Goal: Information Seeking & Learning: Learn about a topic

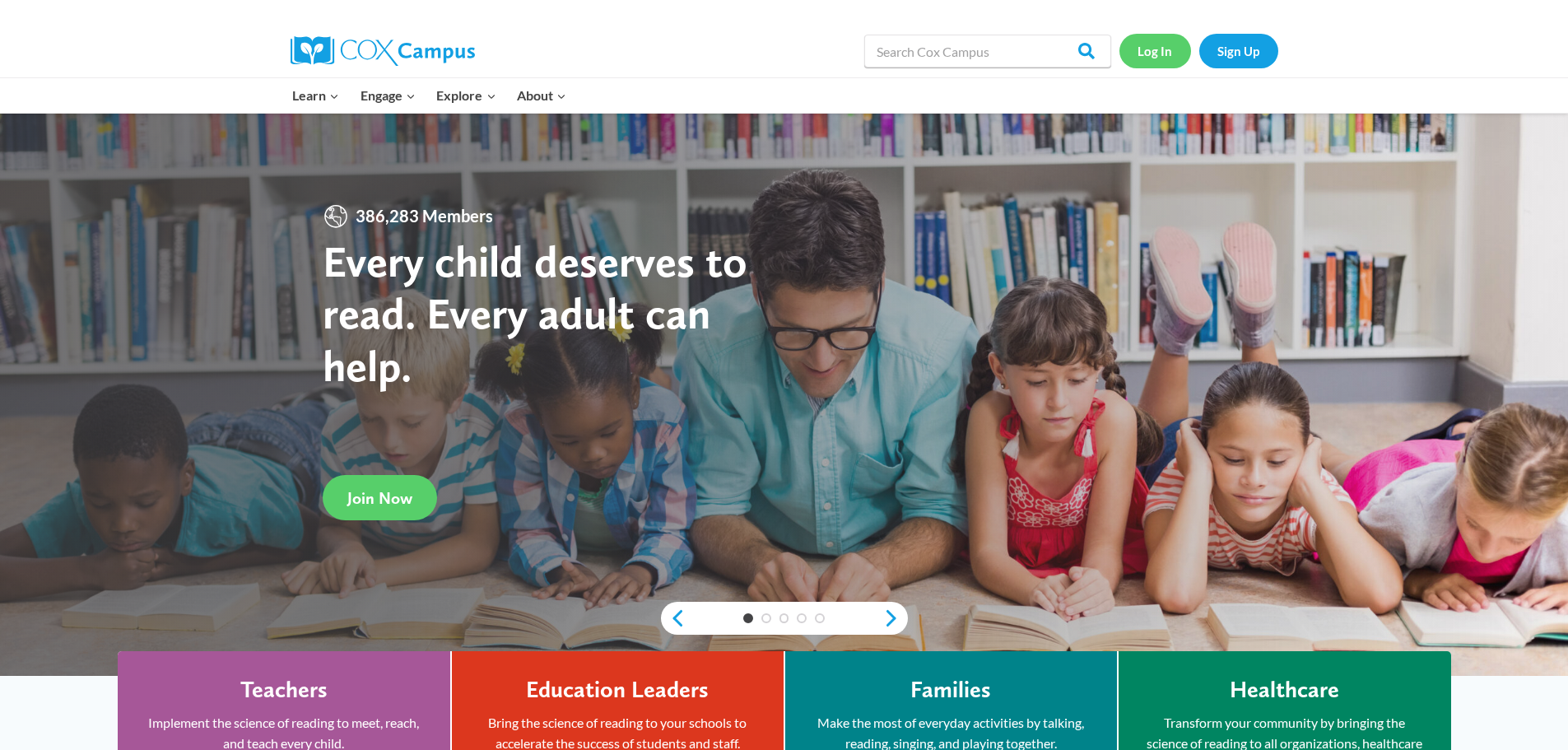
click at [1148, 51] on link "Log In" at bounding box center [1155, 50] width 72 height 33
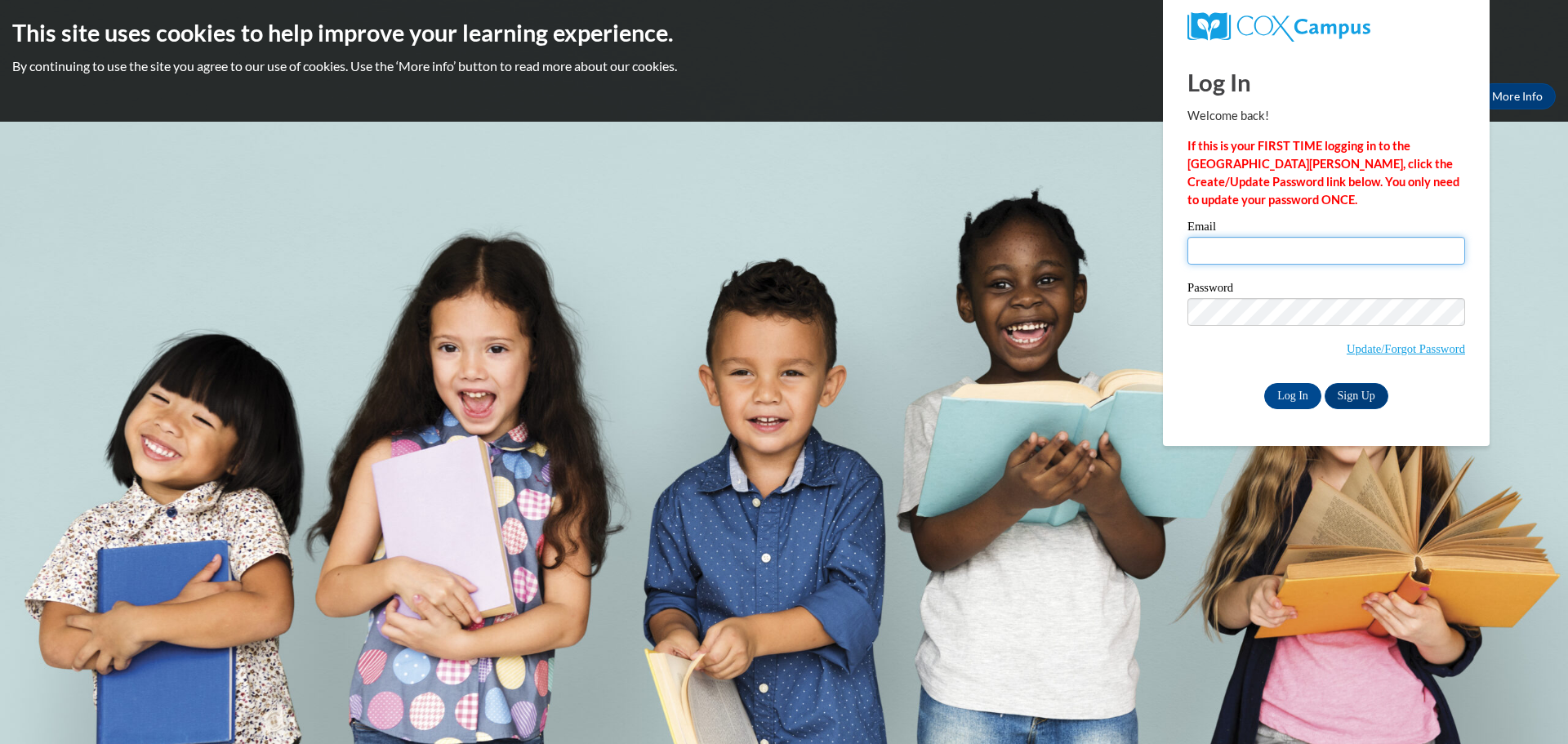
click at [1238, 240] on input "Email" at bounding box center [1326, 251] width 278 height 28
type input "[EMAIL_ADDRESS][DOMAIN_NAME]"
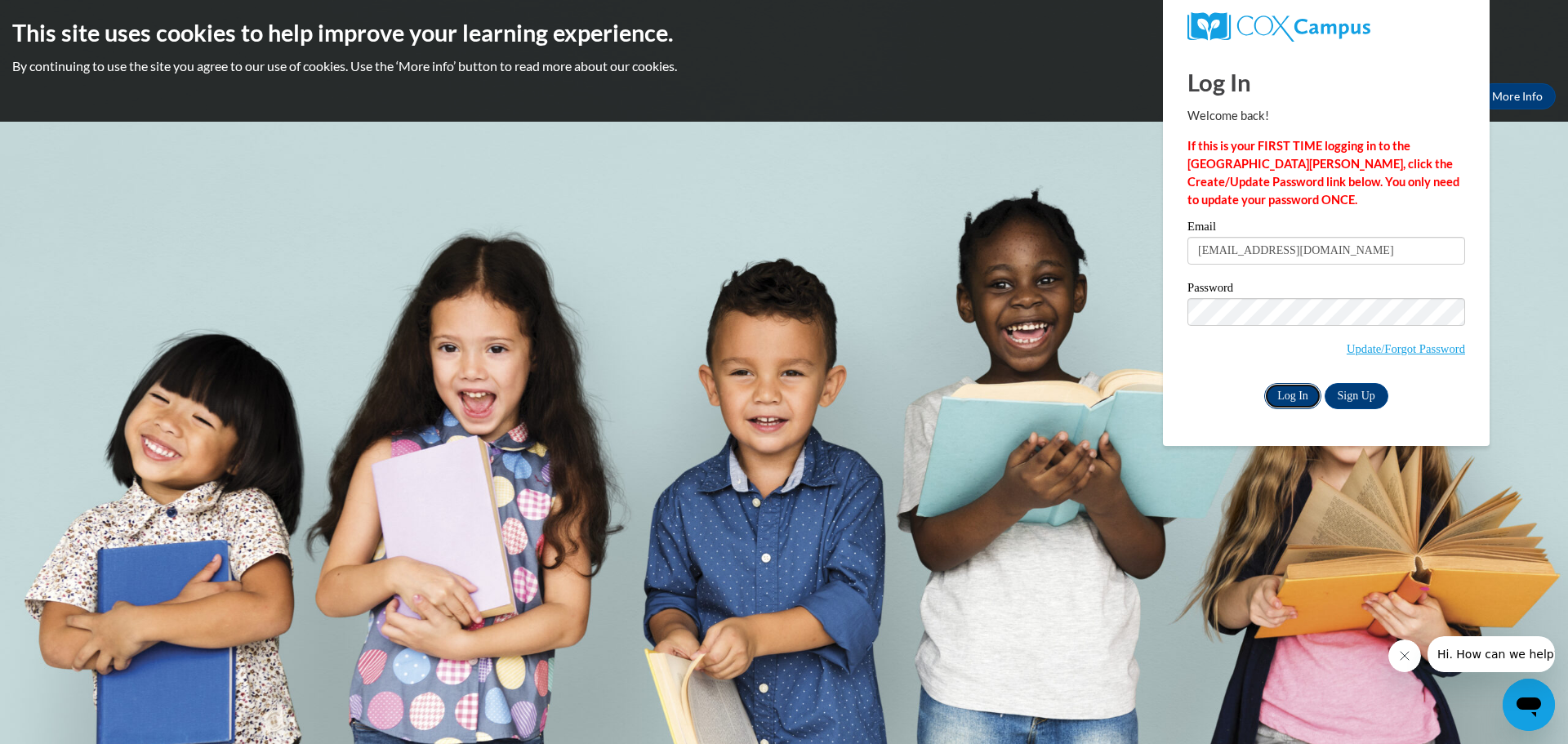
click at [1288, 389] on input "Log In" at bounding box center [1293, 396] width 57 height 26
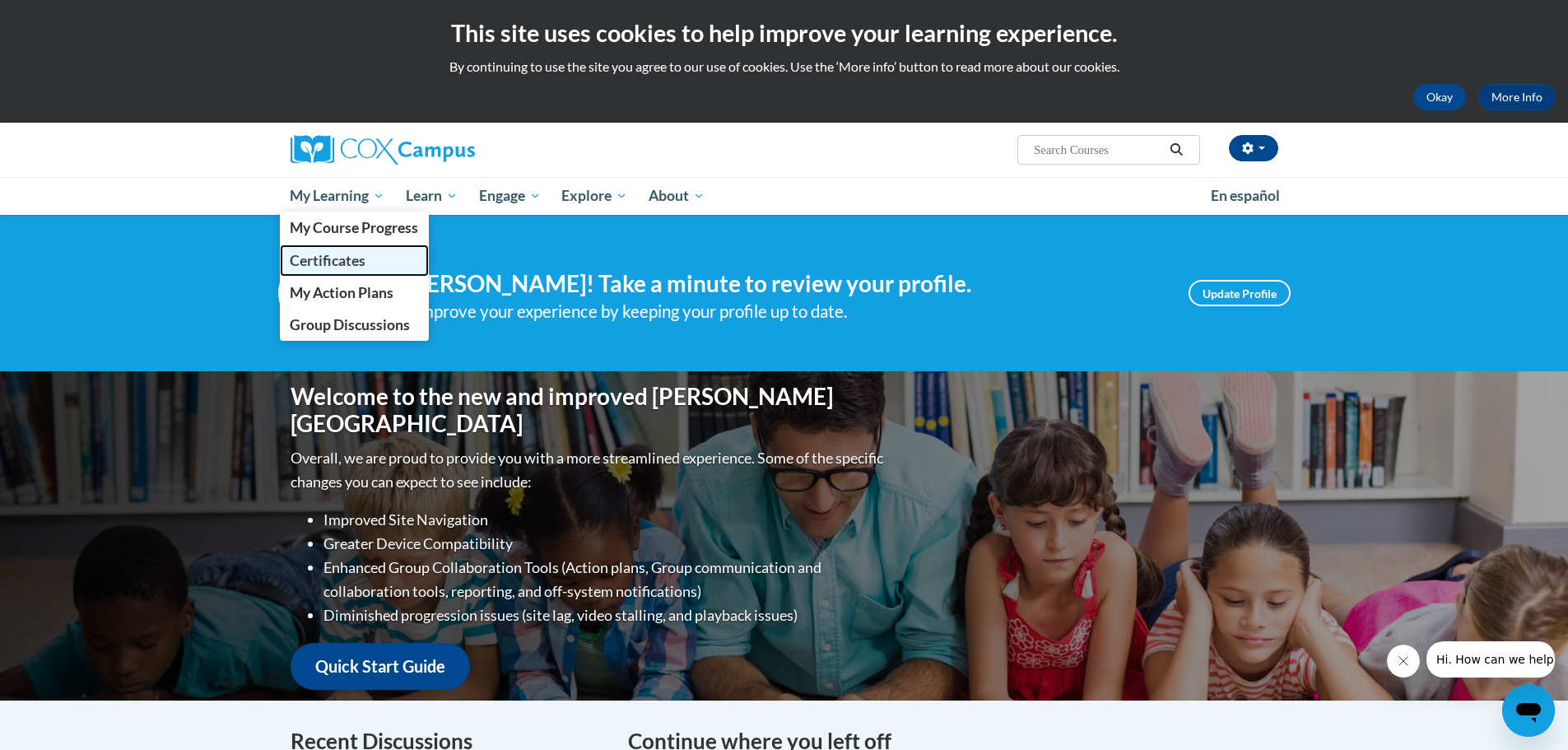
click at [348, 254] on span "Certificates" at bounding box center [327, 260] width 75 height 17
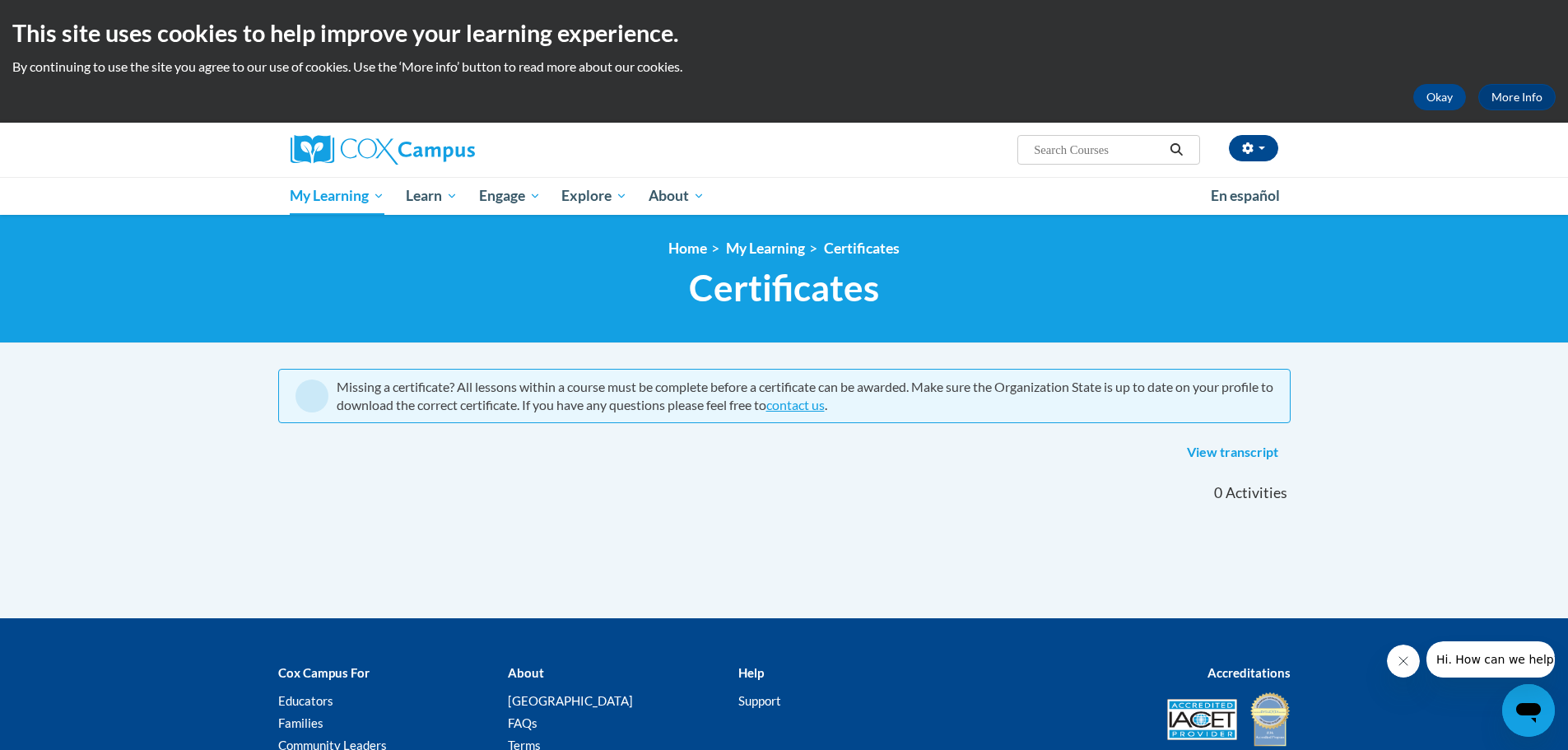
click at [751, 502] on div at bounding box center [827, 486] width 259 height 38
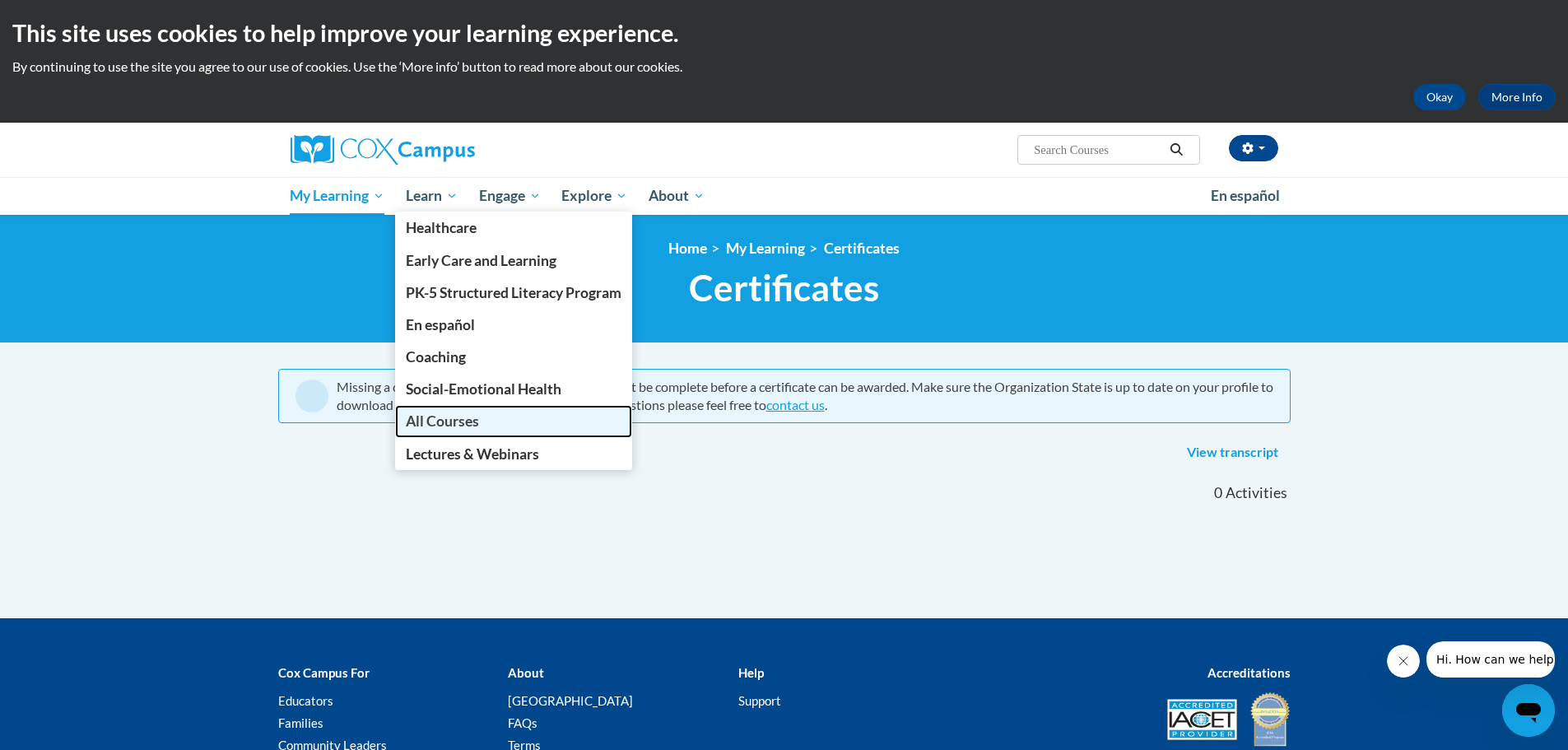
click at [440, 429] on span "All Courses" at bounding box center [442, 421] width 74 height 17
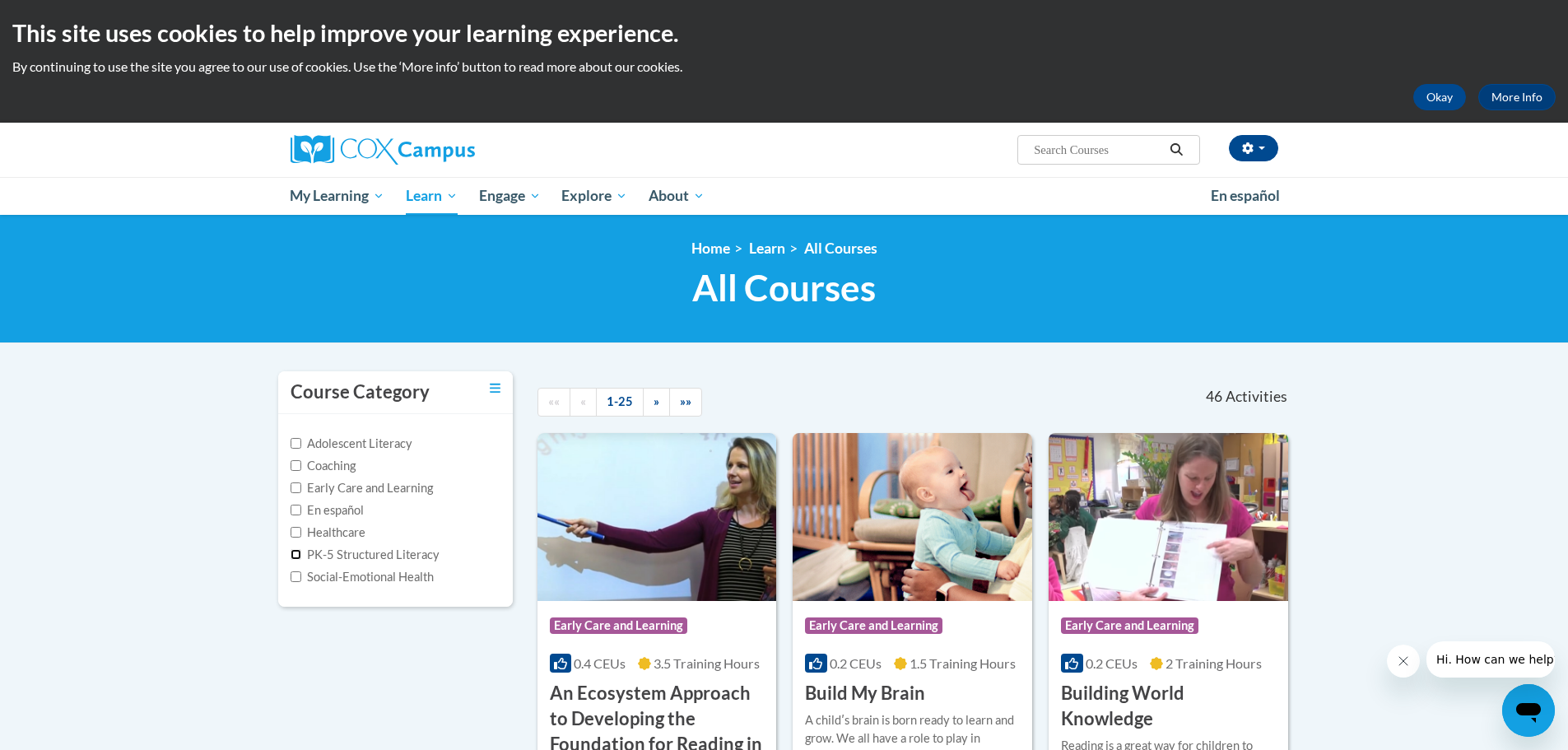
click at [292, 554] on input "PK-5 Structured Literacy" at bounding box center [295, 554] width 11 height 11
checkbox input "true"
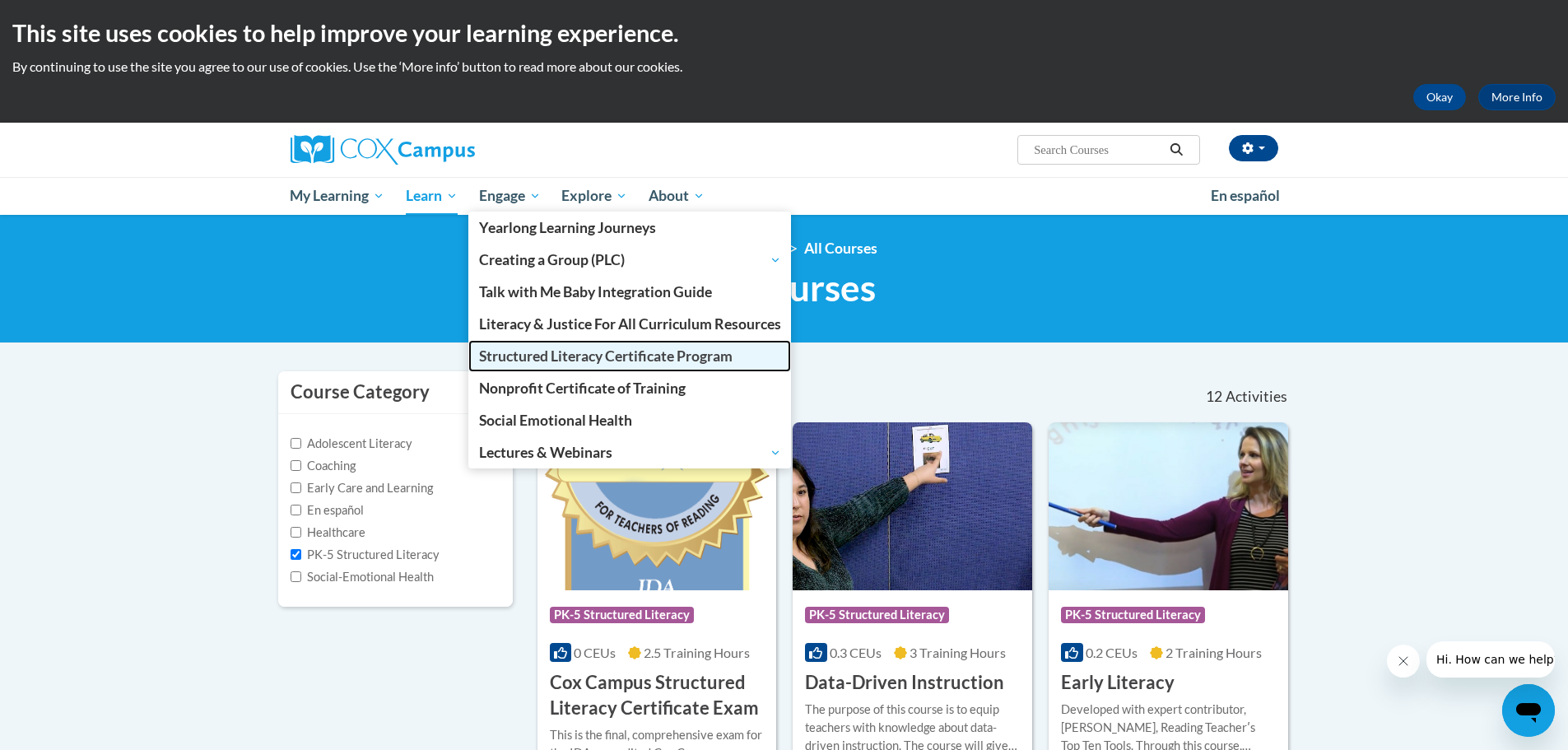
click at [556, 348] on span "Structured Literacy Certificate Program" at bounding box center [606, 356] width 253 height 17
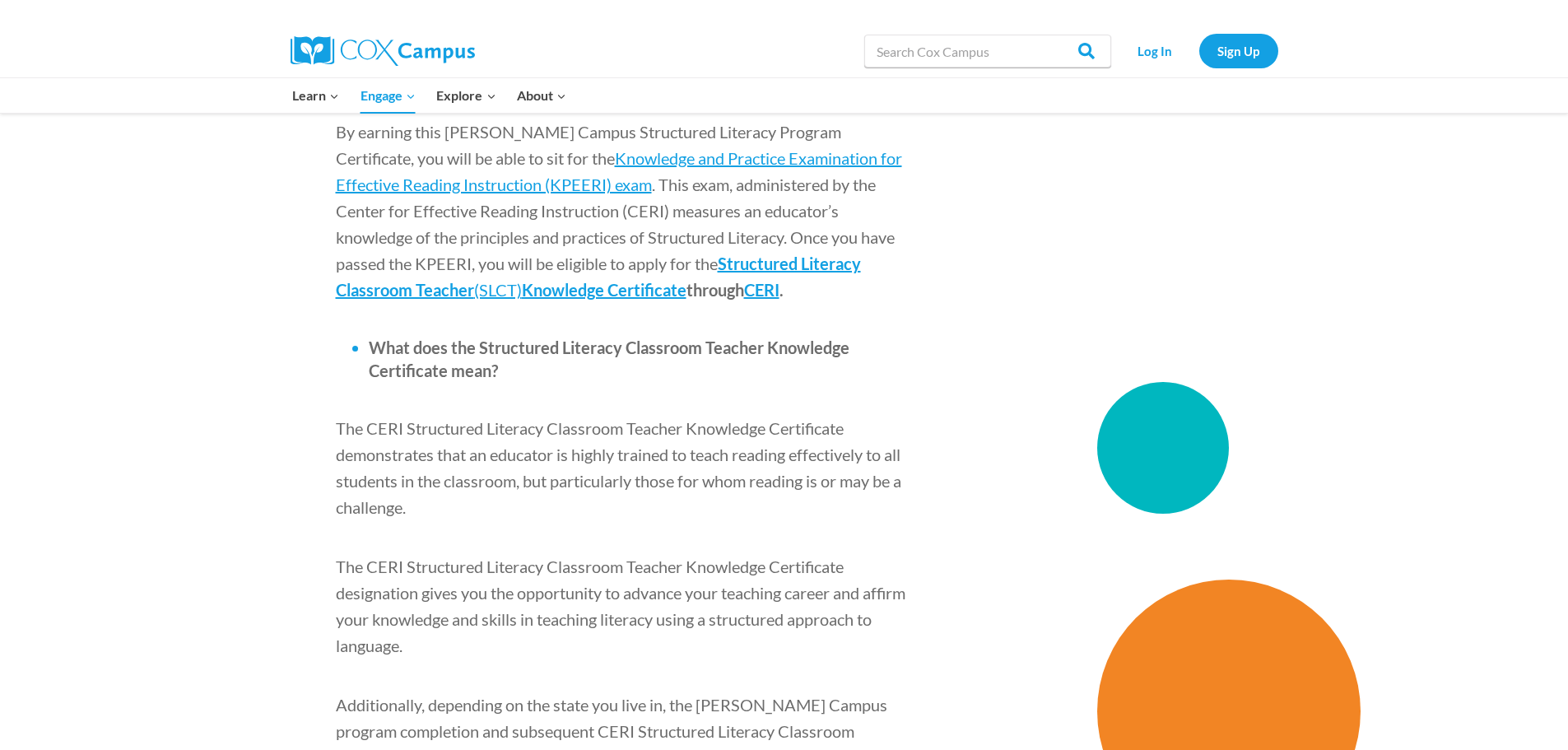
scroll to position [2306, 0]
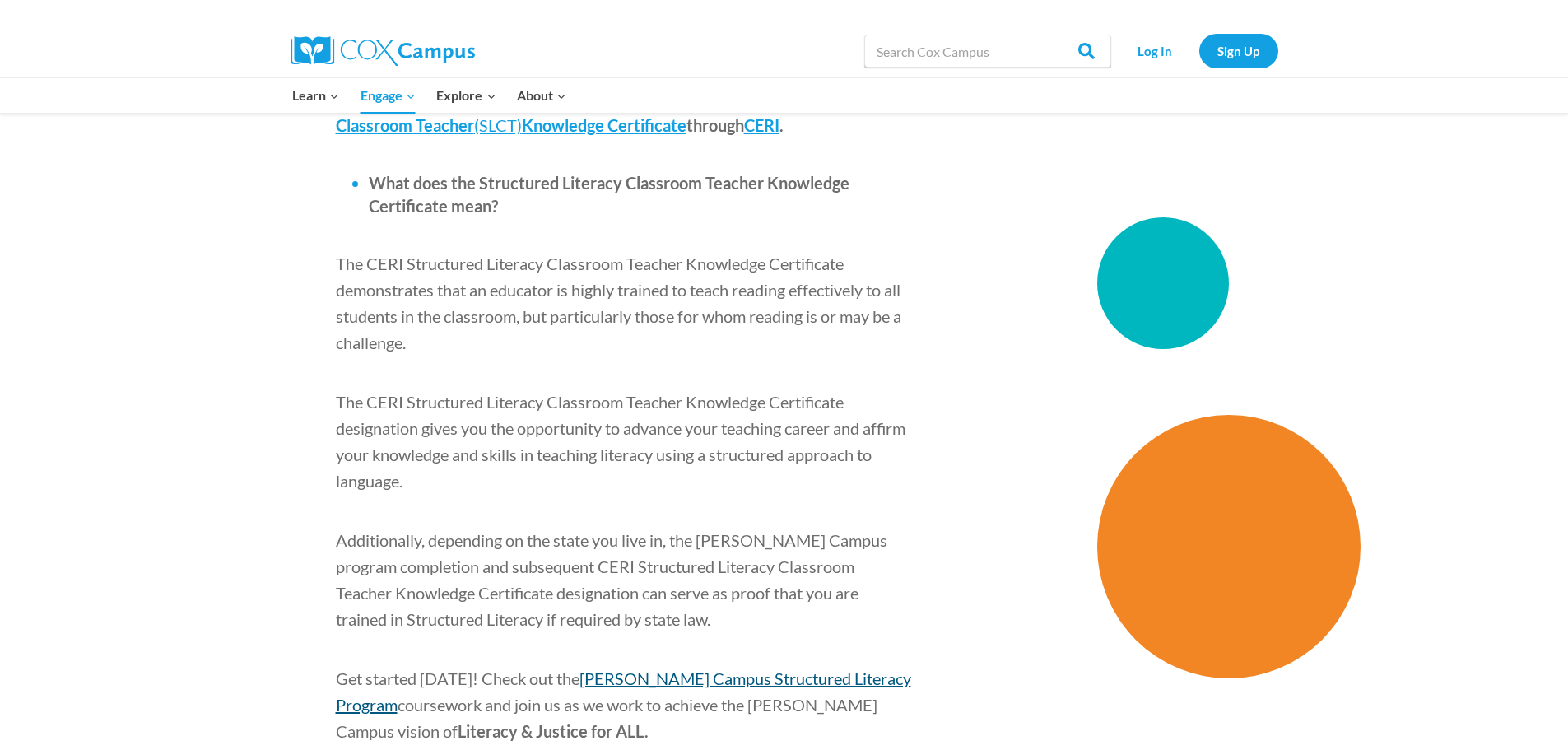
click at [634, 669] on span "[PERSON_NAME] Campus Structured Literacy Program" at bounding box center [623, 692] width 575 height 46
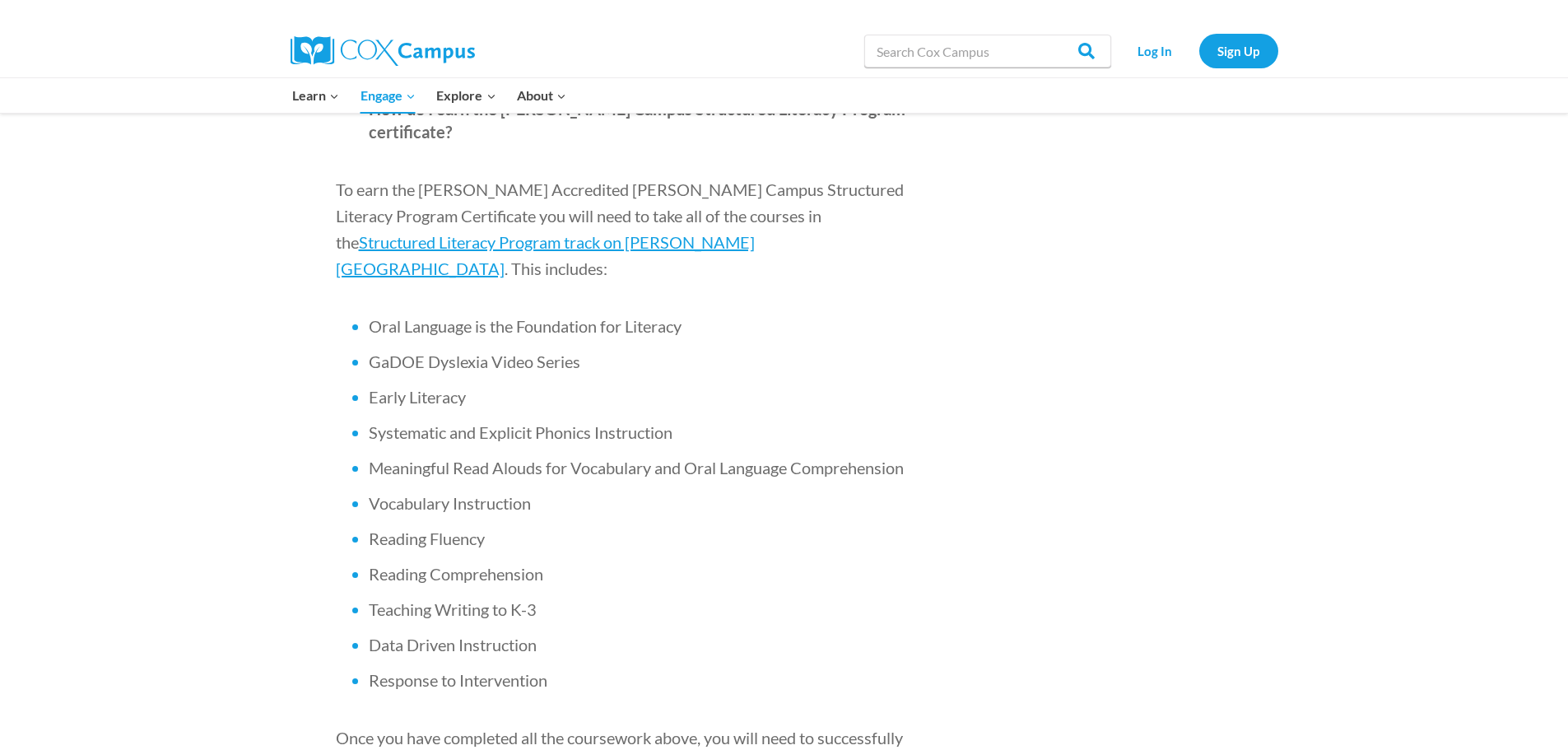
scroll to position [988, 0]
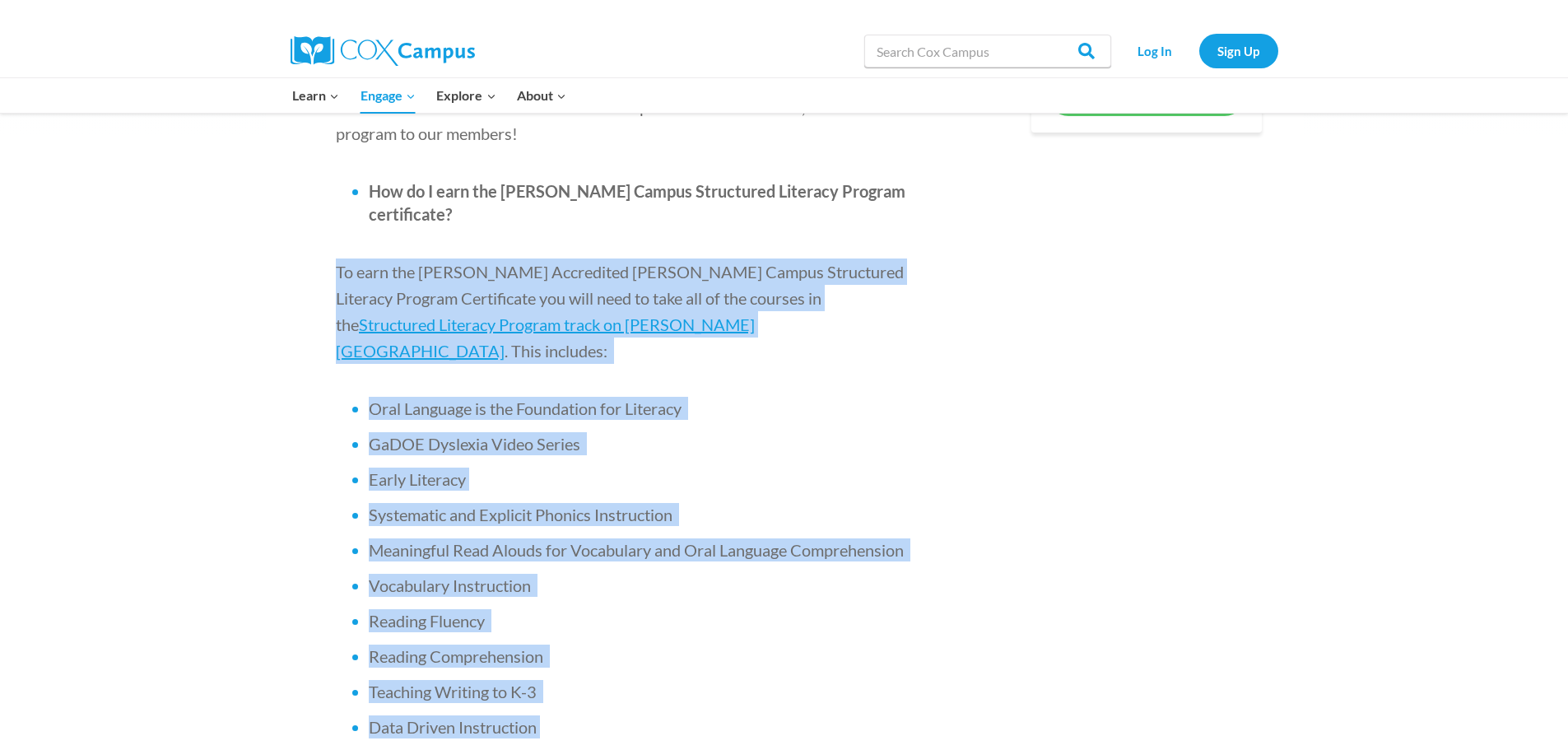
drag, startPoint x: 339, startPoint y: 192, endPoint x: 553, endPoint y: 655, distance: 510.1
copy div "To earn the IDA Accredited Cox Campus Structured Literacy Program Certificate y…"
click at [839, 259] on p "To earn the IDA Accredited Cox Campus Structured Literacy Program Certificate y…" at bounding box center [623, 311] width 576 height 105
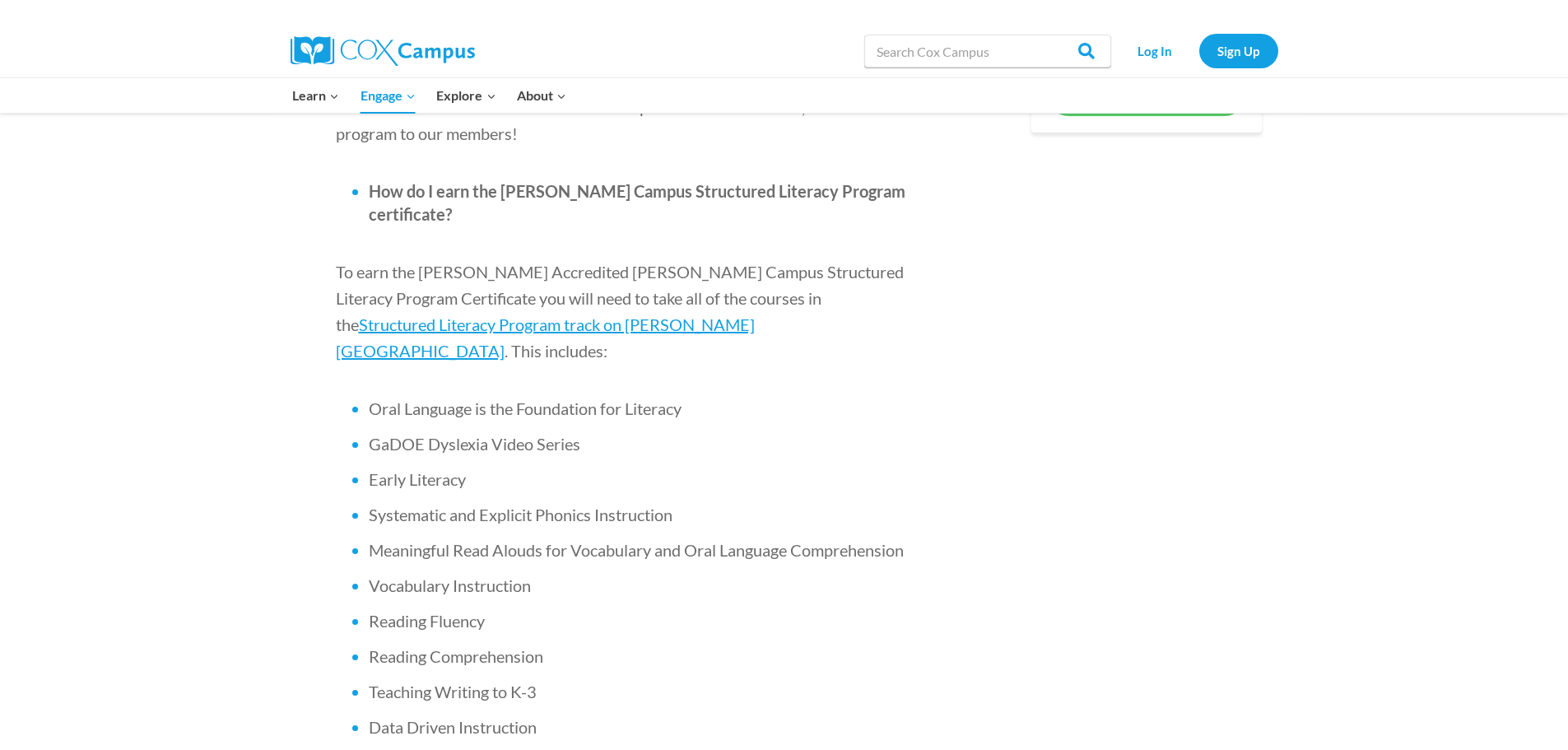
scroll to position [824, 0]
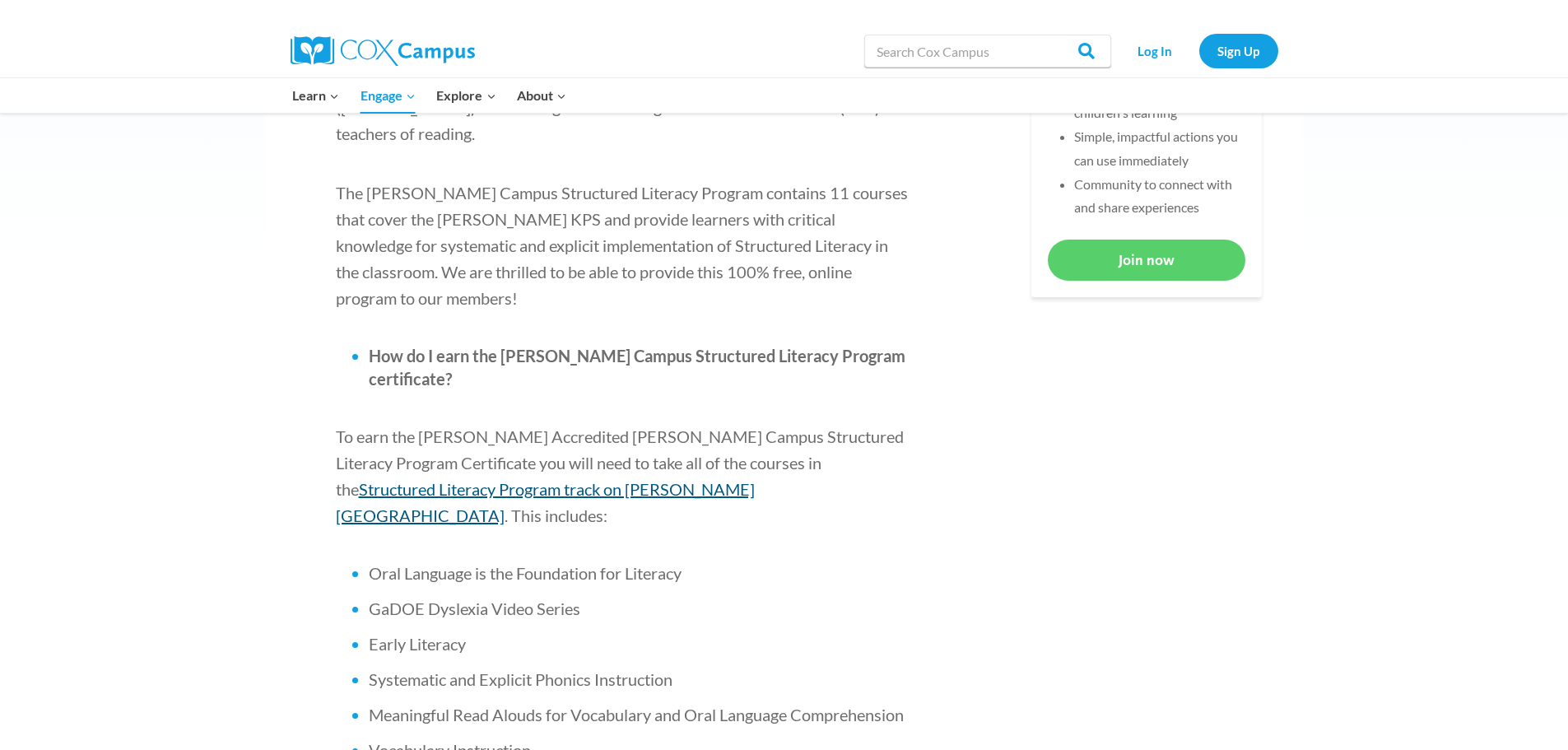
click at [736, 479] on span "Structured Literacy Program track on Cox Campus" at bounding box center [544, 503] width 419 height 46
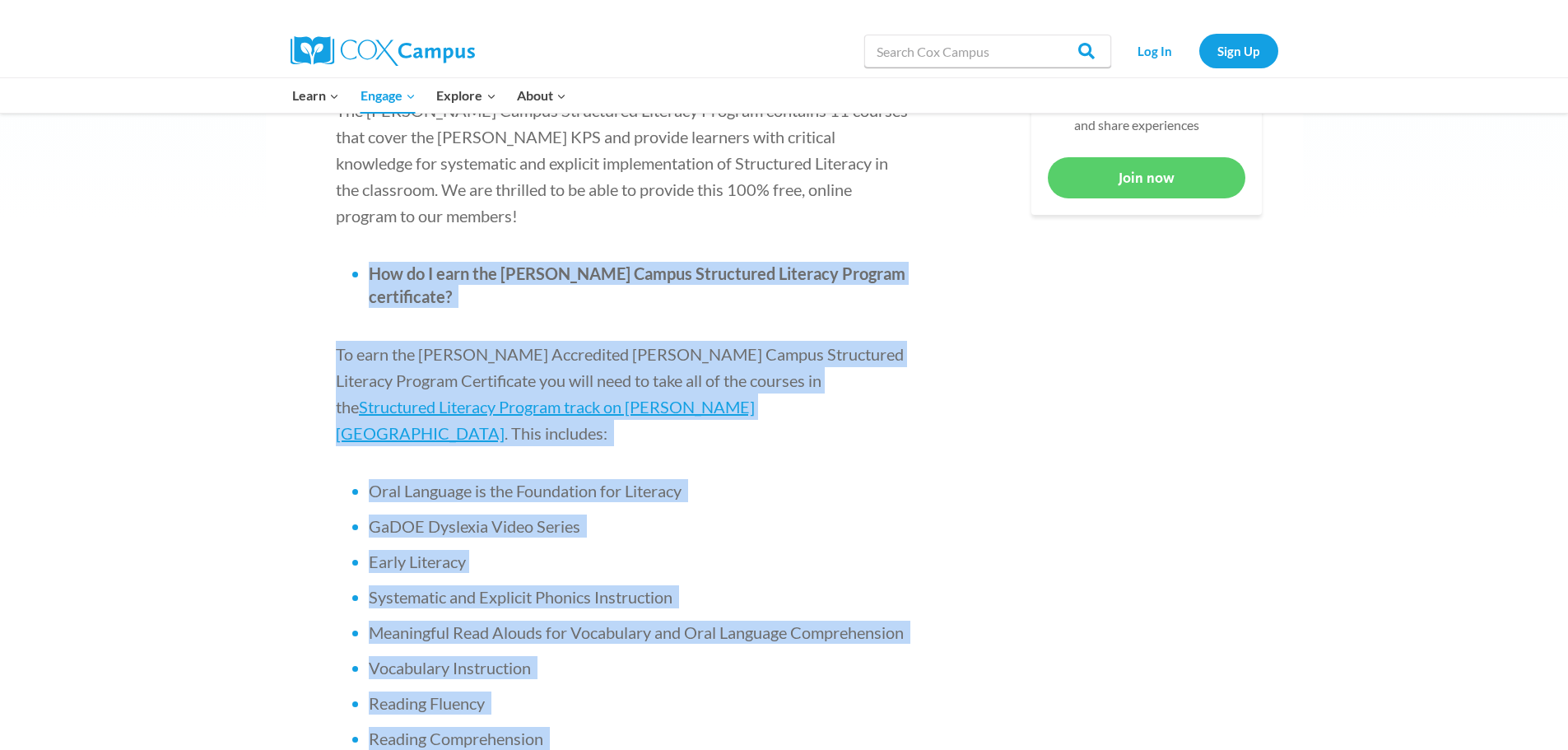
scroll to position [1152, 0]
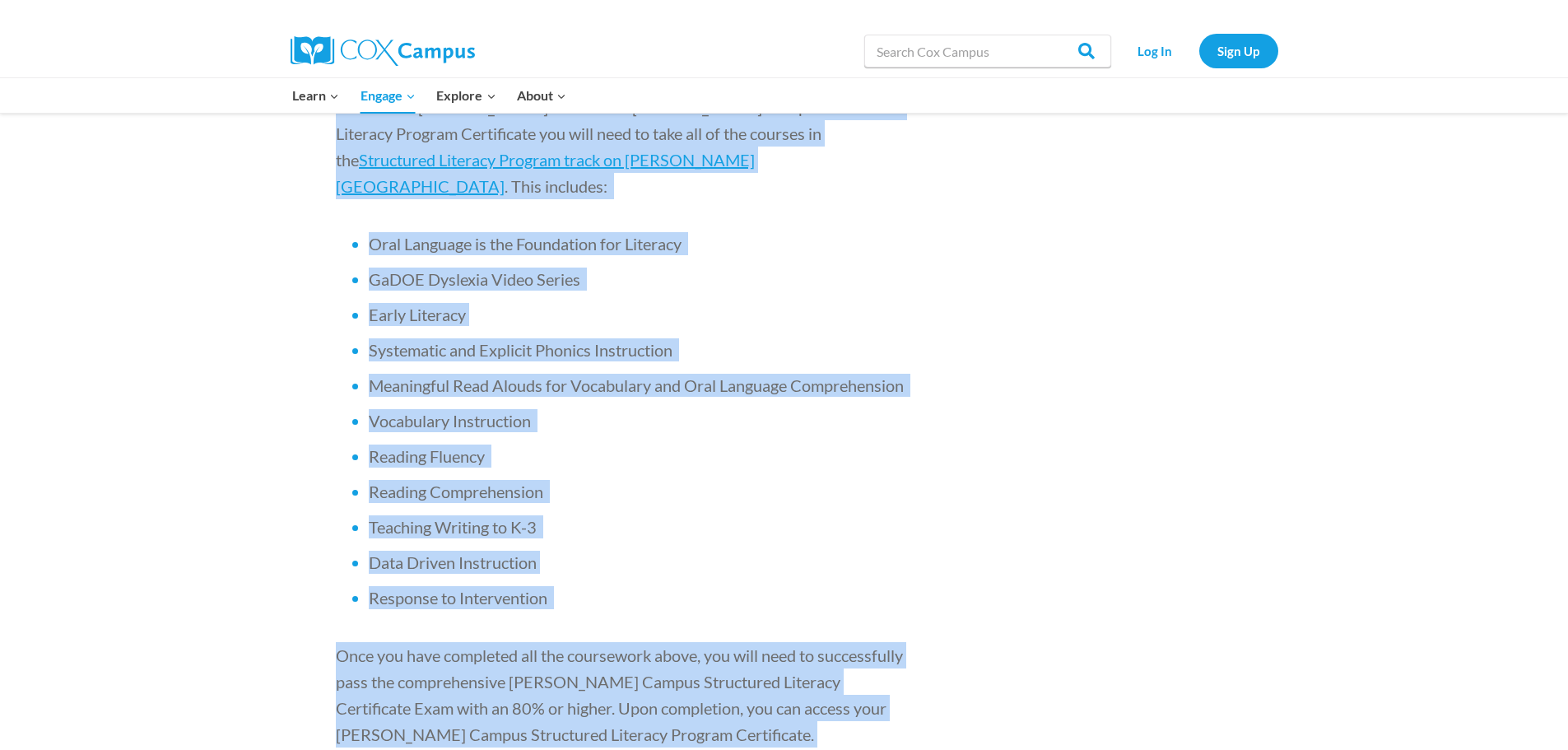
drag, startPoint x: 306, startPoint y: 474, endPoint x: 558, endPoint y: 628, distance: 295.3
click at [558, 628] on div "[PERSON_NAME] Campus’s Structured Literacy Program is officially accredited by …" at bounding box center [623, 709] width 667 height 2442
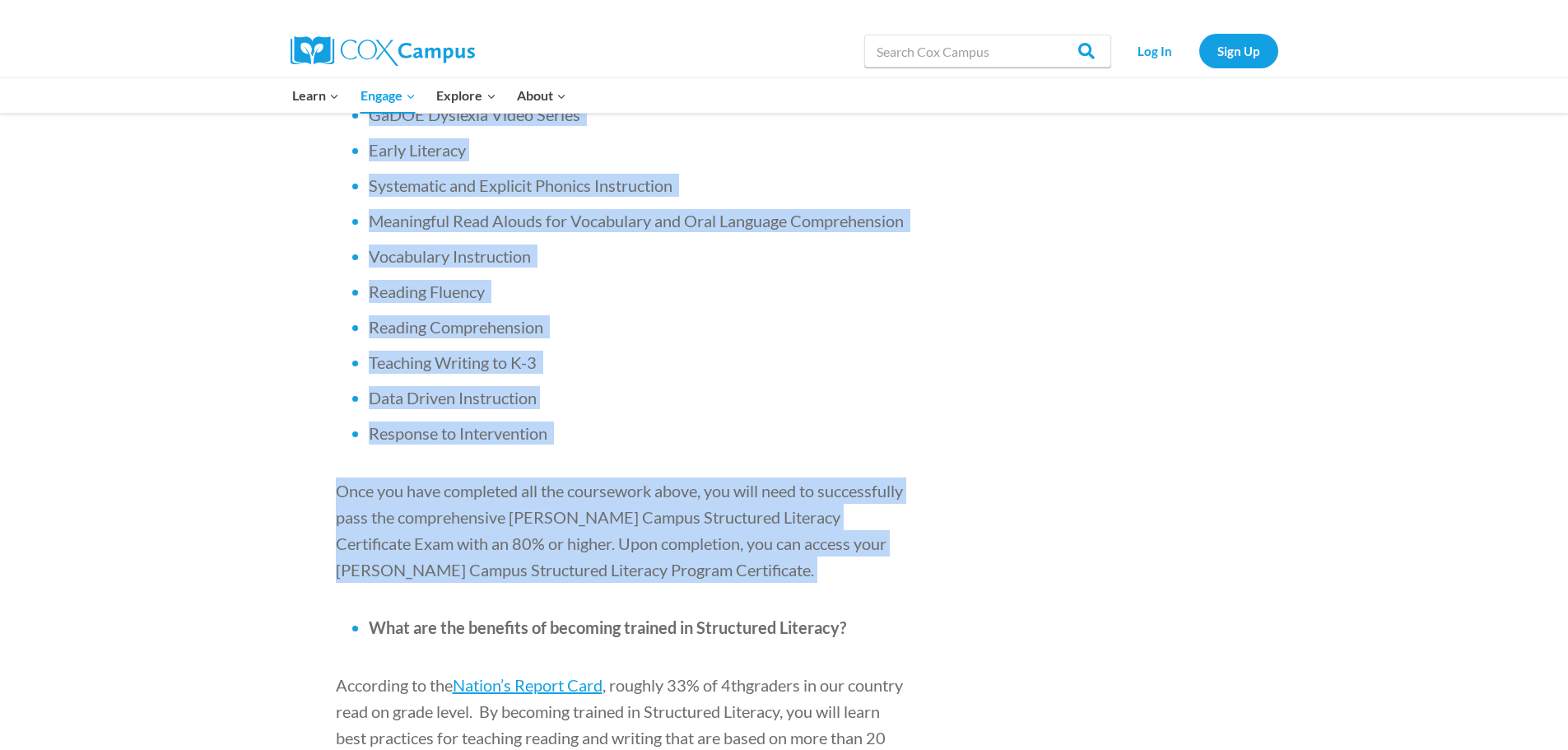
copy div "How do I earn the [PERSON_NAME] Campus Structured Literacy Program certificate?…"
